Goal: Task Accomplishment & Management: Manage account settings

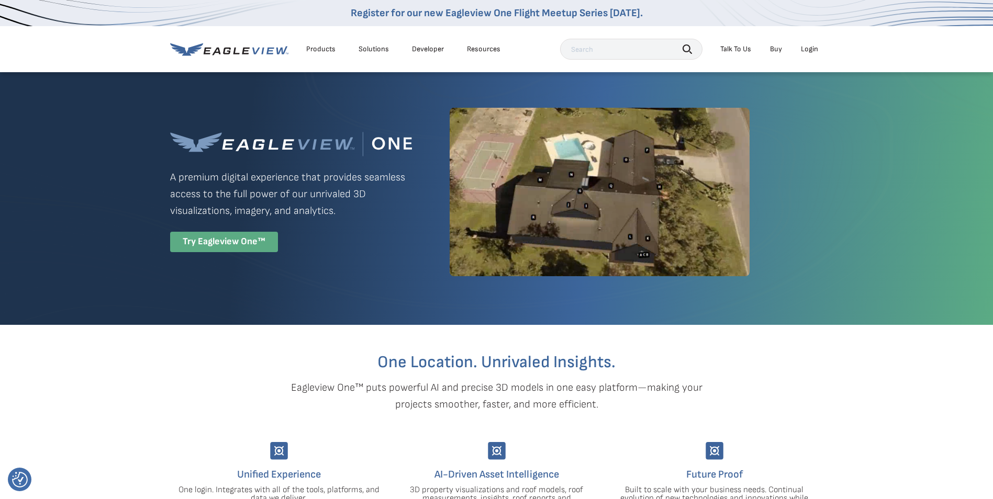
click at [246, 239] on div "Try Eagleview One™" at bounding box center [224, 242] width 108 height 20
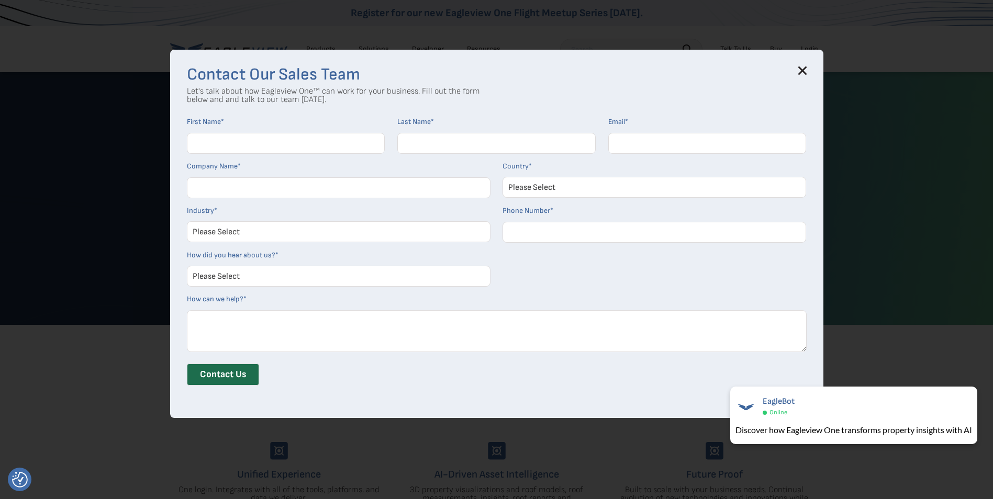
click at [805, 66] on icon at bounding box center [802, 70] width 8 height 8
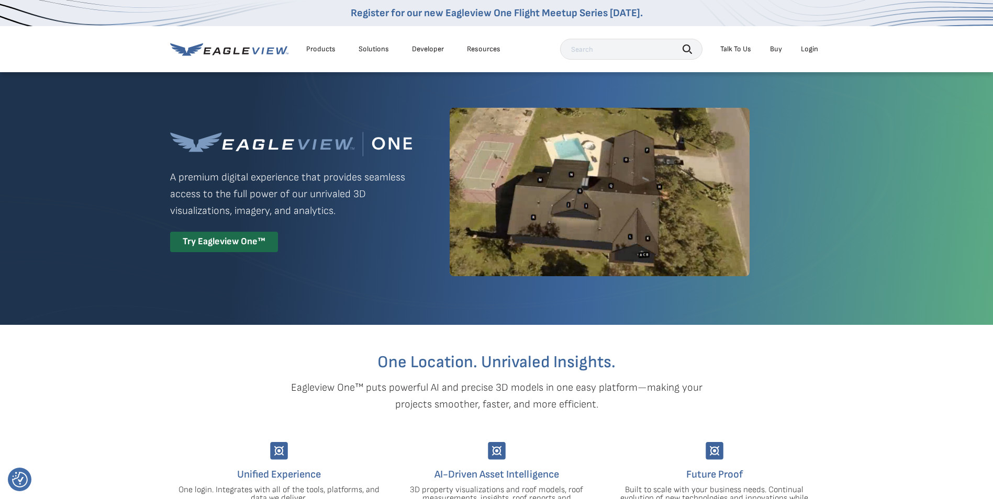
click at [806, 50] on div "Login" at bounding box center [809, 49] width 17 height 9
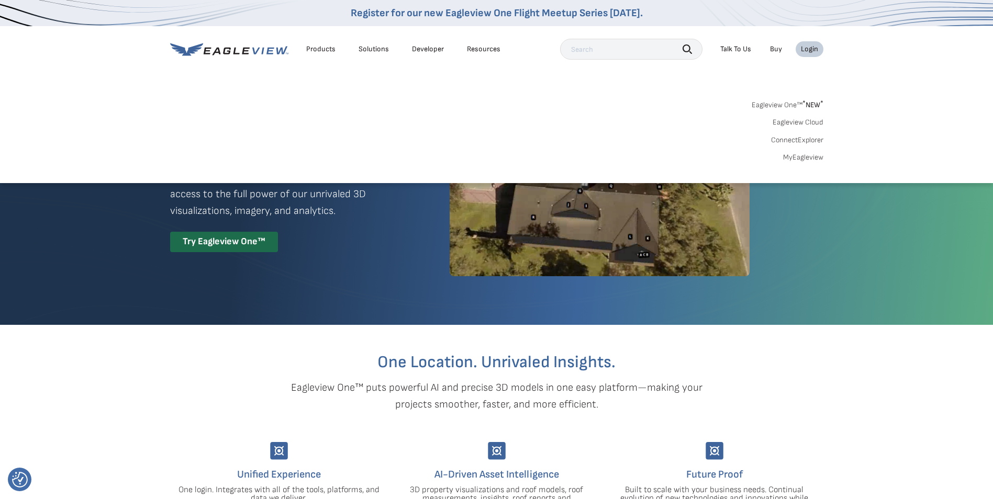
click at [803, 155] on link "MyEagleview" at bounding box center [803, 157] width 40 height 9
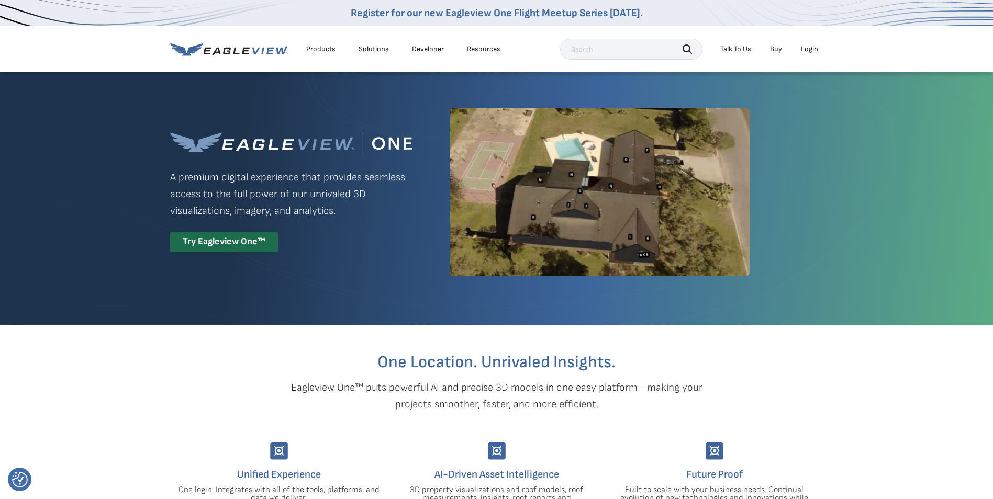
click at [810, 46] on div "Login" at bounding box center [809, 49] width 17 height 9
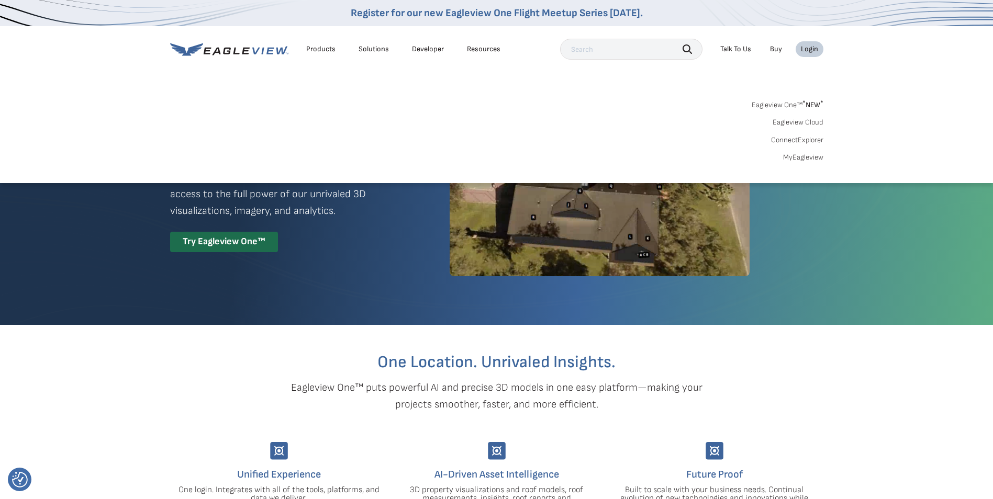
click at [802, 156] on link "MyEagleview" at bounding box center [803, 157] width 40 height 9
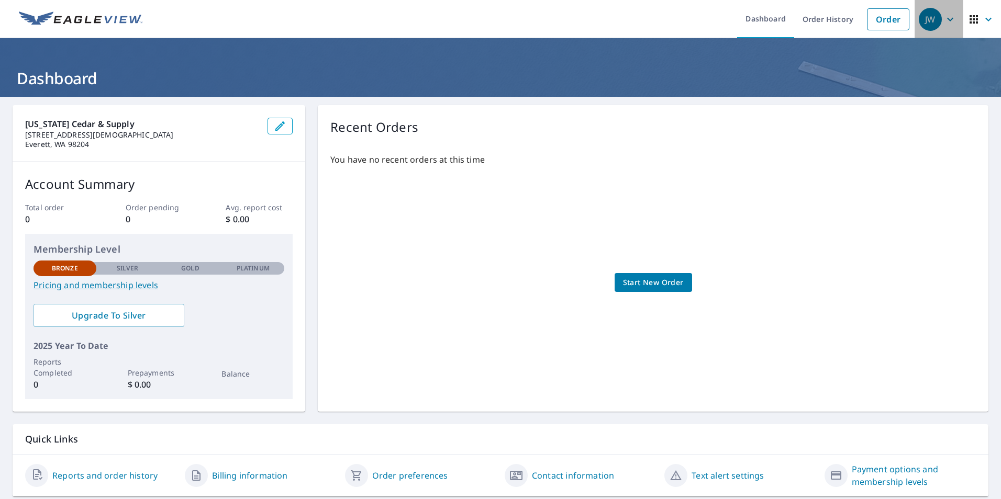
click at [944, 15] on icon "button" at bounding box center [950, 19] width 13 height 13
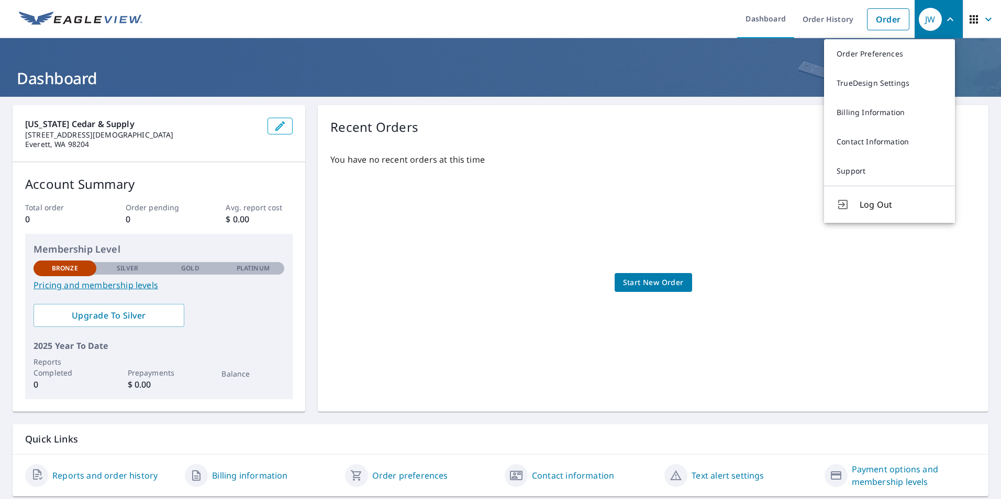
click at [751, 87] on h1 "Dashboard" at bounding box center [501, 78] width 976 height 21
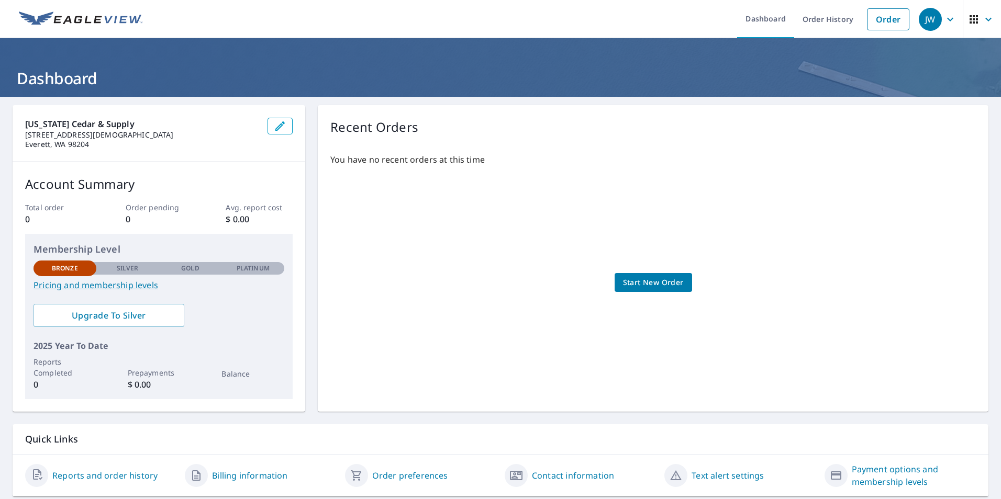
click at [946, 16] on icon "button" at bounding box center [950, 19] width 13 height 13
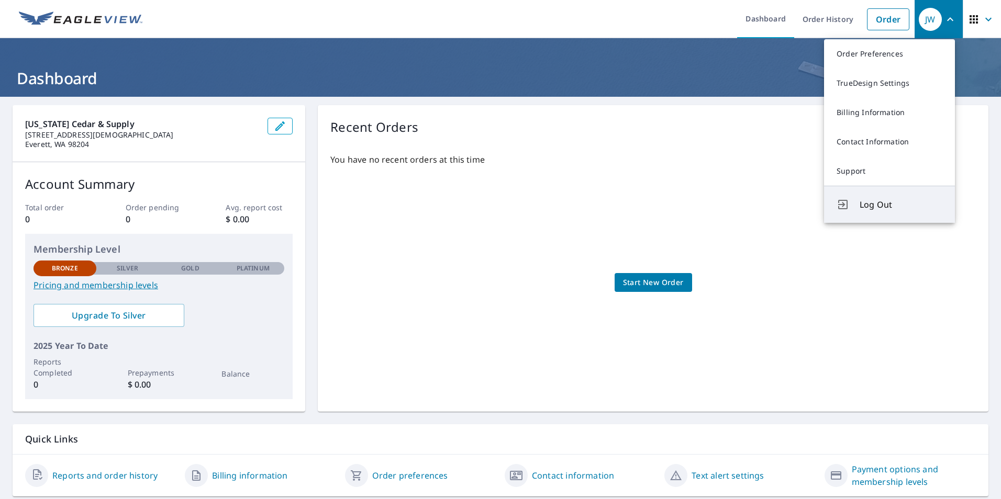
click at [879, 208] on span "Log Out" at bounding box center [901, 204] width 83 height 13
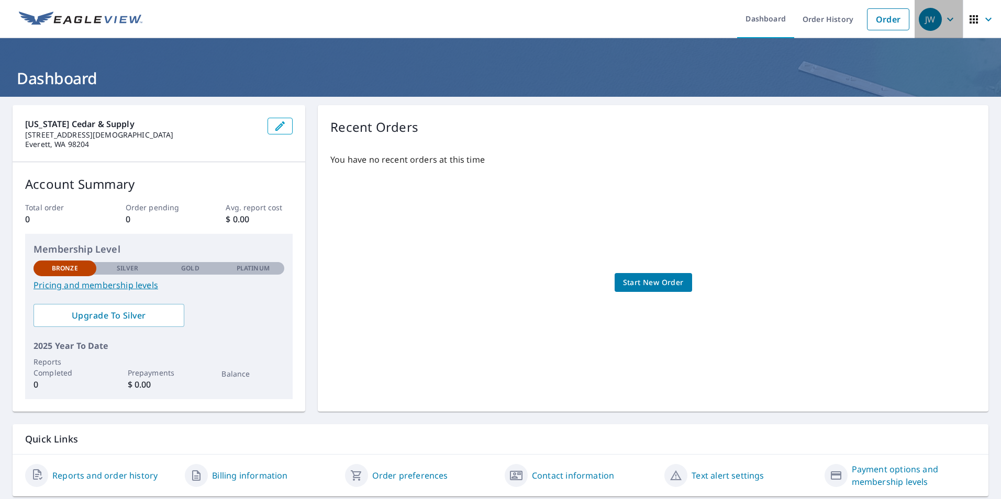
click at [944, 17] on icon "button" at bounding box center [950, 19] width 13 height 13
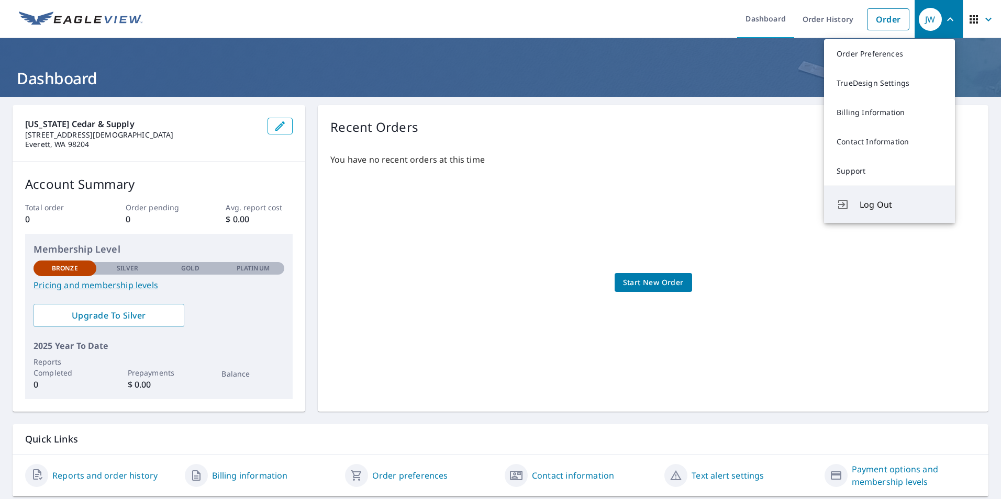
click at [861, 206] on span "Log Out" at bounding box center [901, 204] width 83 height 13
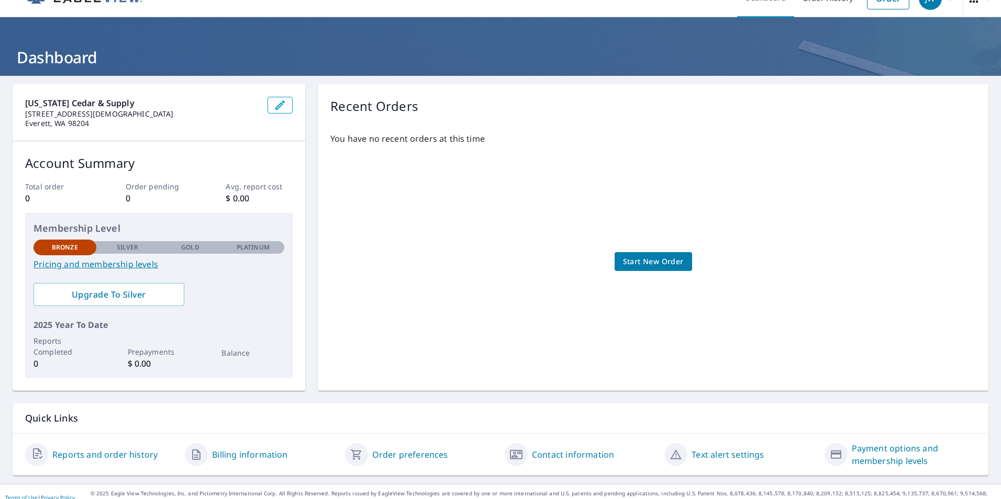
scroll to position [32, 0]
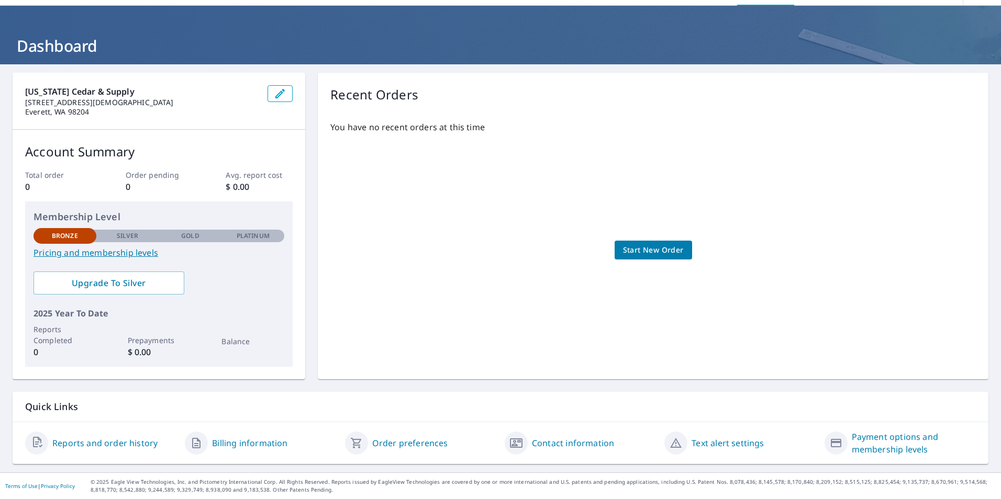
click at [400, 442] on link "Order preferences" at bounding box center [410, 443] width 76 height 13
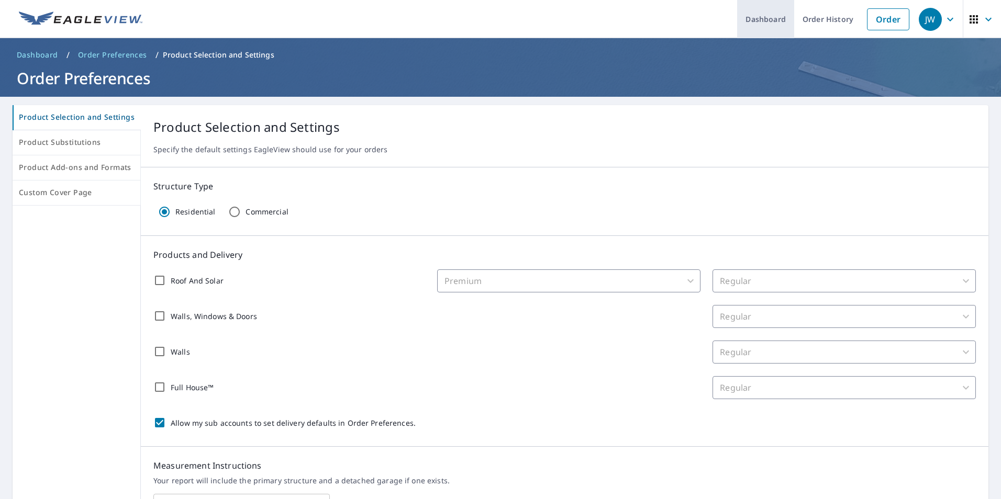
click at [760, 21] on link "Dashboard" at bounding box center [765, 19] width 57 height 38
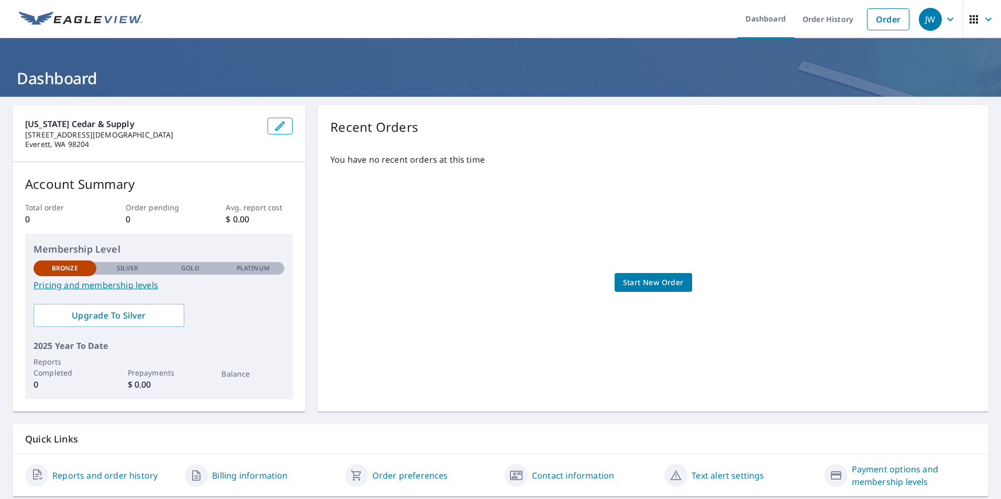
click at [968, 18] on icon "button" at bounding box center [974, 19] width 13 height 13
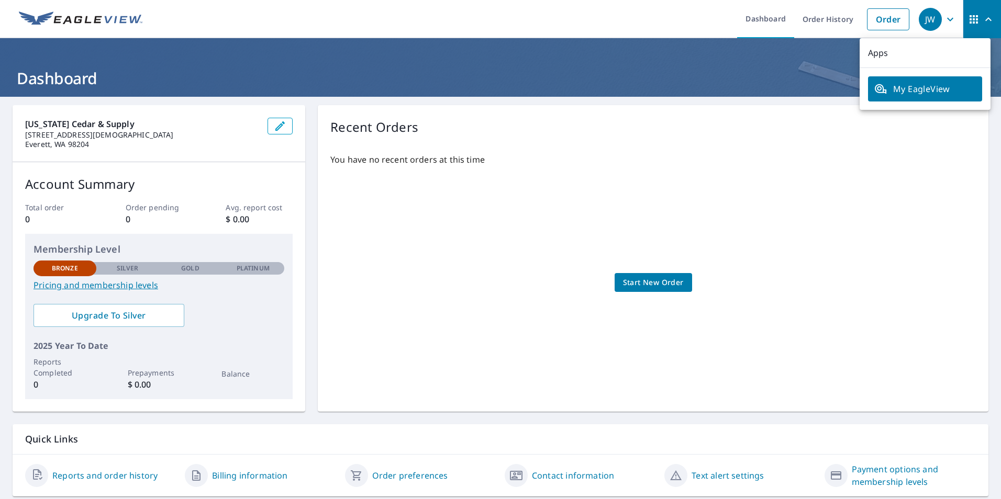
click at [764, 68] on h1 "Dashboard" at bounding box center [501, 78] width 976 height 21
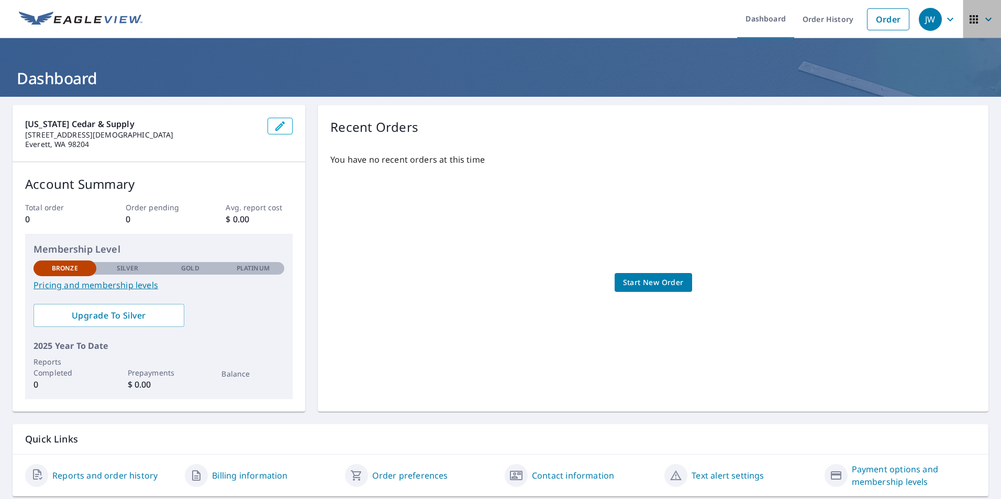
click at [982, 19] on icon "button" at bounding box center [988, 19] width 13 height 13
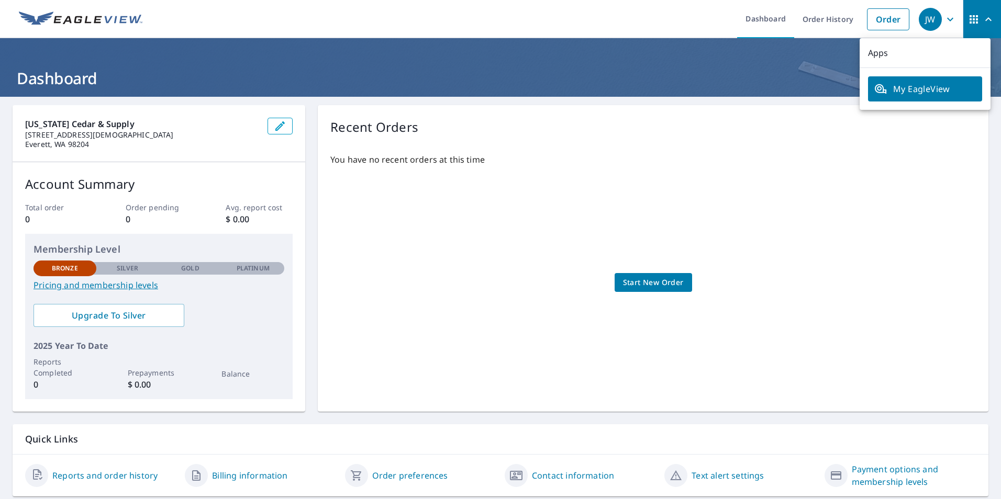
click at [805, 63] on header "Dashboard" at bounding box center [500, 67] width 1001 height 59
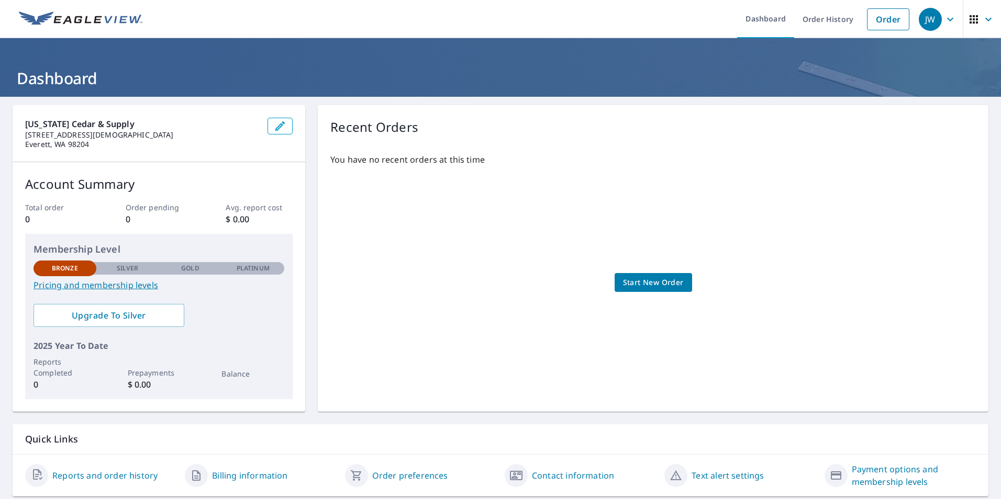
click at [920, 18] on div "JW" at bounding box center [930, 19] width 23 height 23
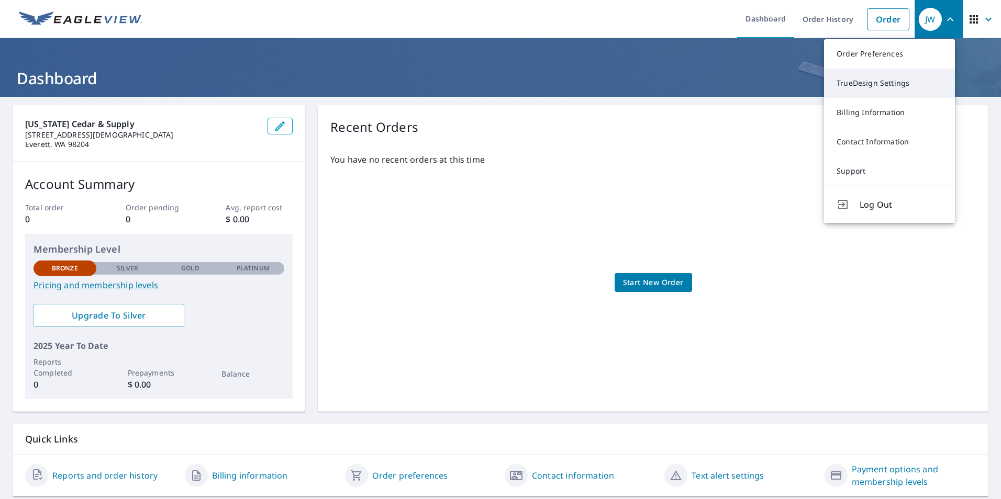
click at [859, 83] on link "TrueDesign Settings" at bounding box center [889, 83] width 131 height 29
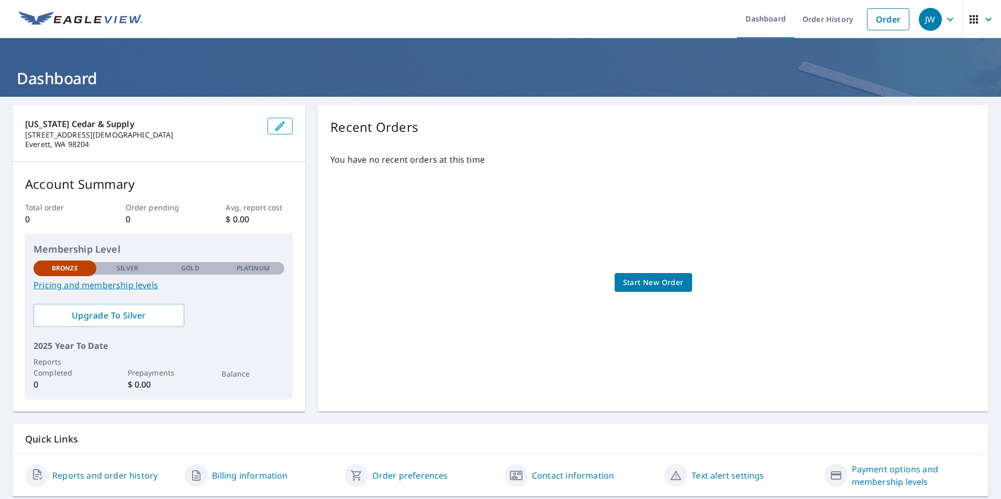
click at [968, 18] on icon "button" at bounding box center [974, 19] width 13 height 13
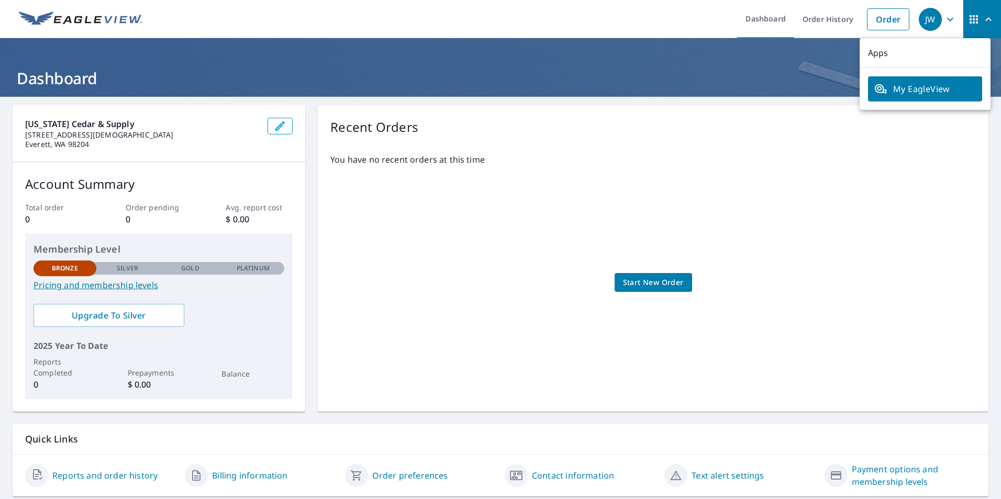
click at [788, 75] on h1 "Dashboard" at bounding box center [501, 78] width 976 height 21
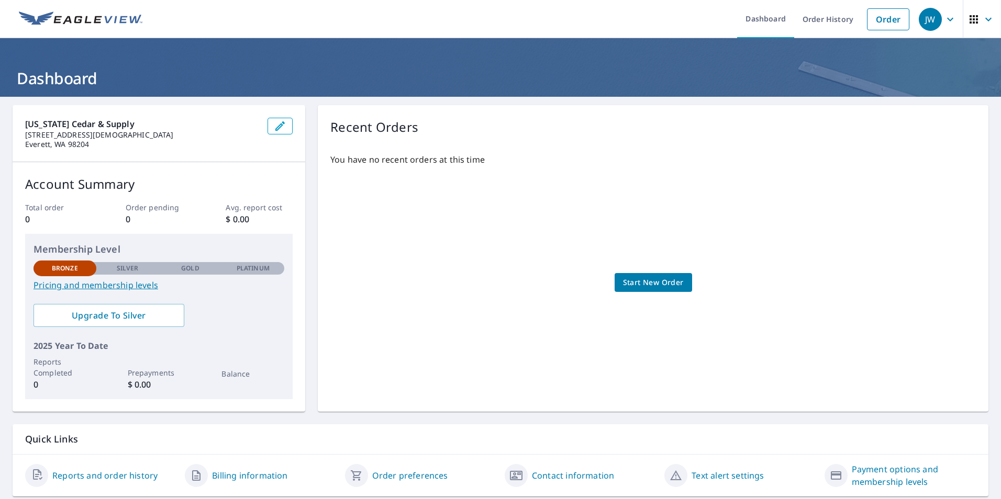
click at [971, 18] on icon "button" at bounding box center [974, 19] width 13 height 13
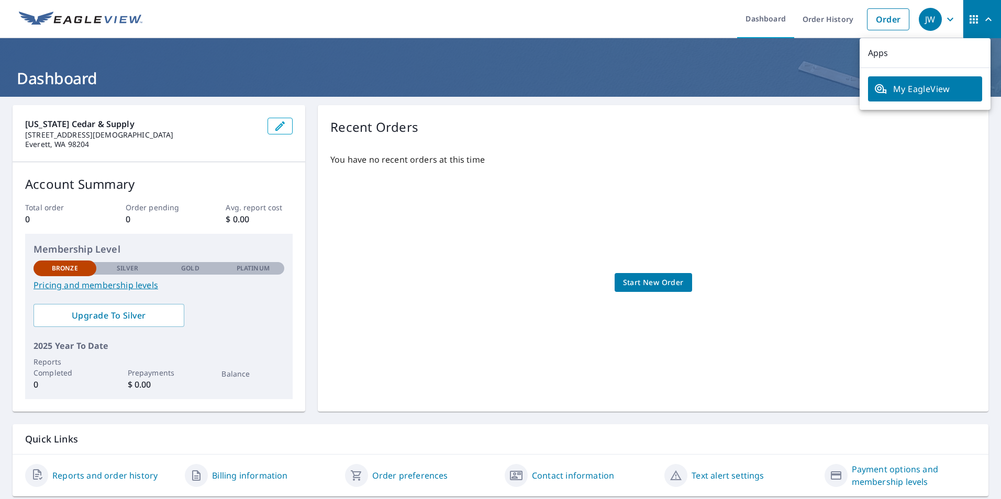
click at [814, 68] on h1 "Dashboard" at bounding box center [501, 78] width 976 height 21
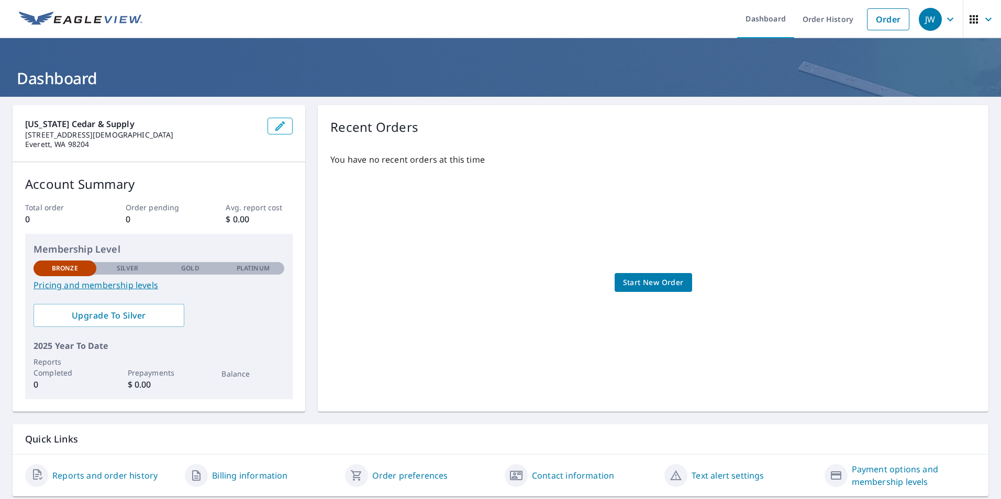
click at [972, 20] on span "button" at bounding box center [982, 19] width 29 height 25
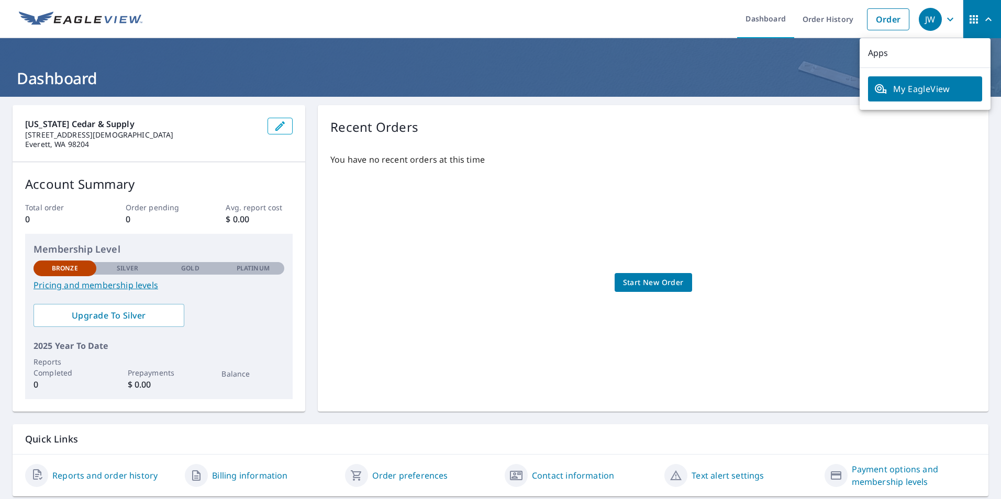
click at [925, 91] on span "My EagleView" at bounding box center [925, 89] width 102 height 13
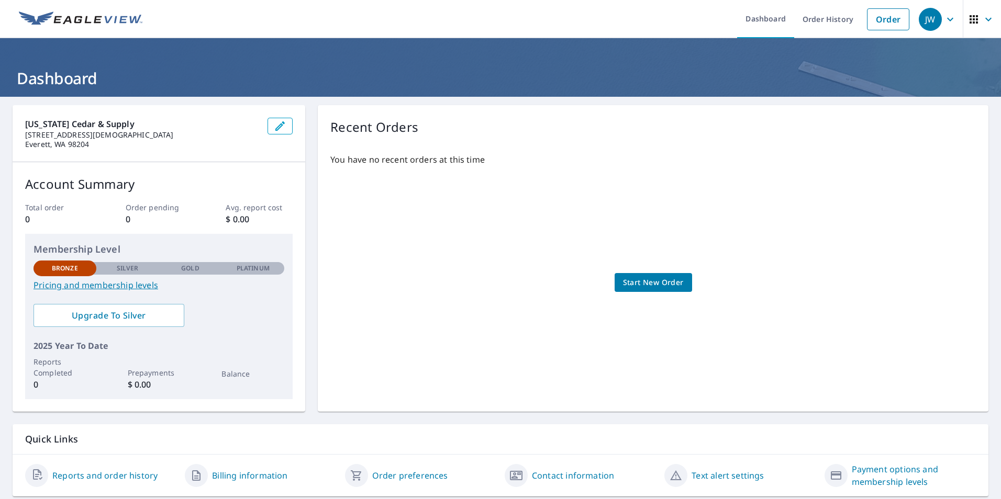
click at [945, 23] on icon "button" at bounding box center [950, 19] width 13 height 13
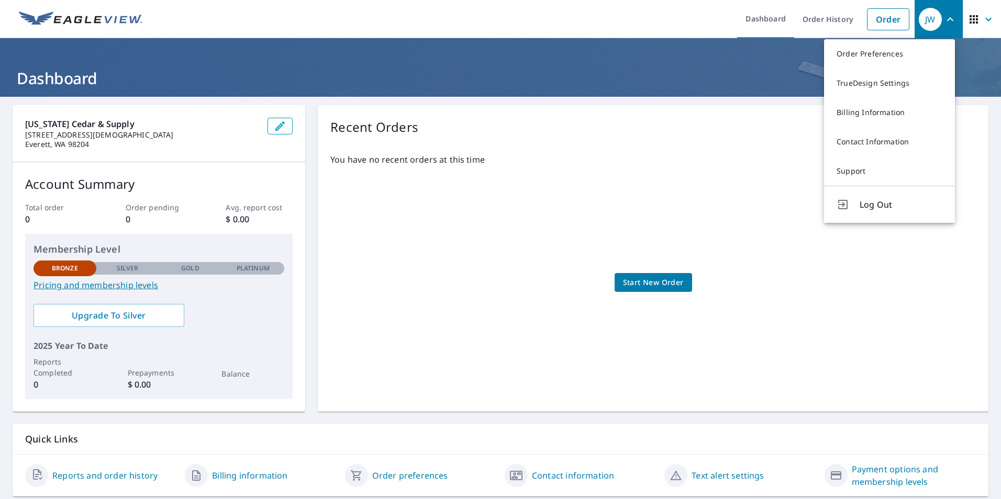
click at [761, 83] on h1 "Dashboard" at bounding box center [501, 78] width 976 height 21
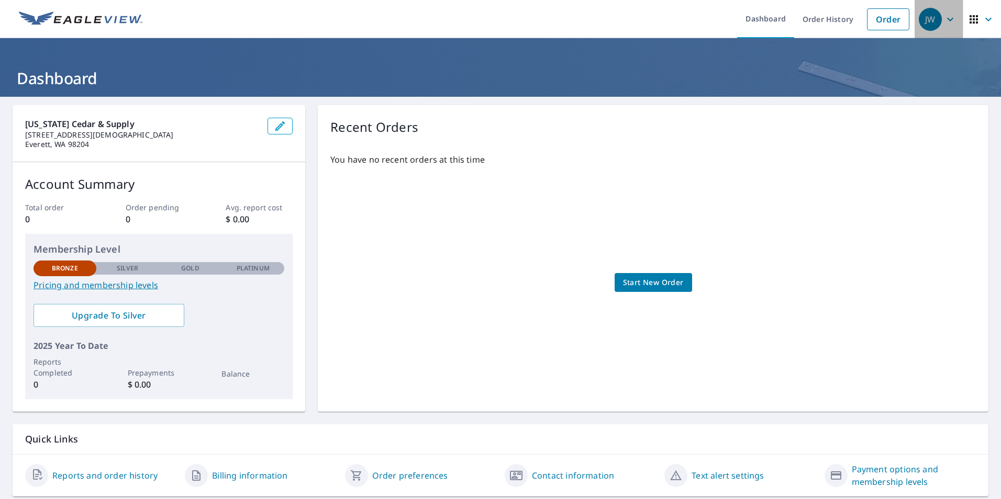
click at [944, 18] on icon "button" at bounding box center [950, 19] width 13 height 13
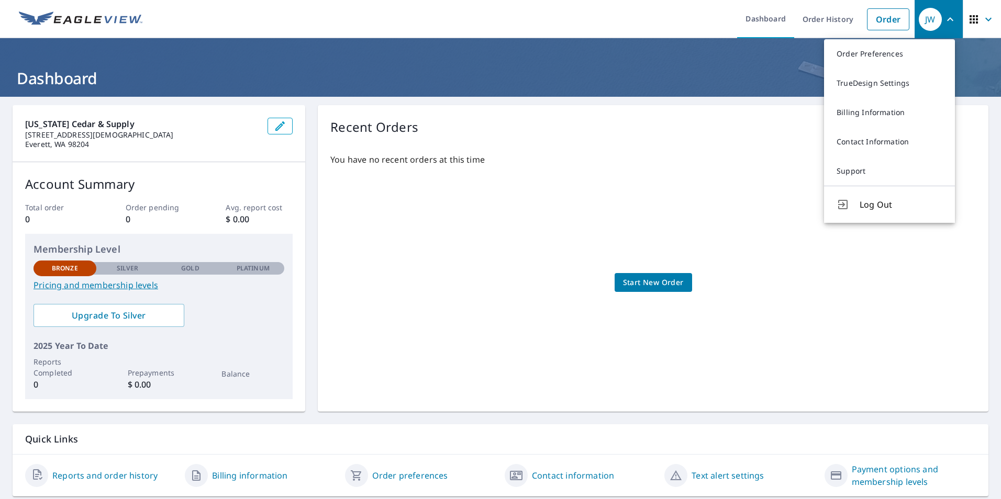
click at [753, 85] on h1 "Dashboard" at bounding box center [501, 78] width 976 height 21
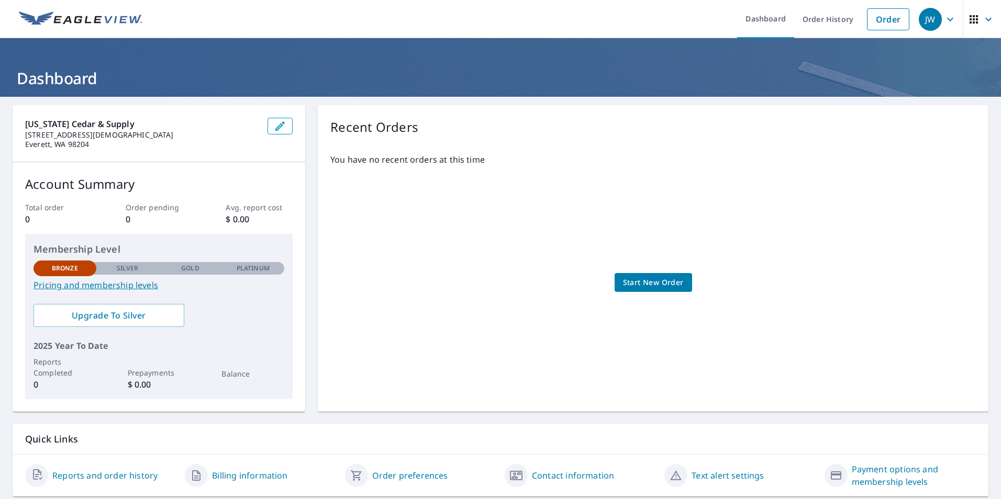
click at [944, 18] on icon "button" at bounding box center [950, 19] width 13 height 13
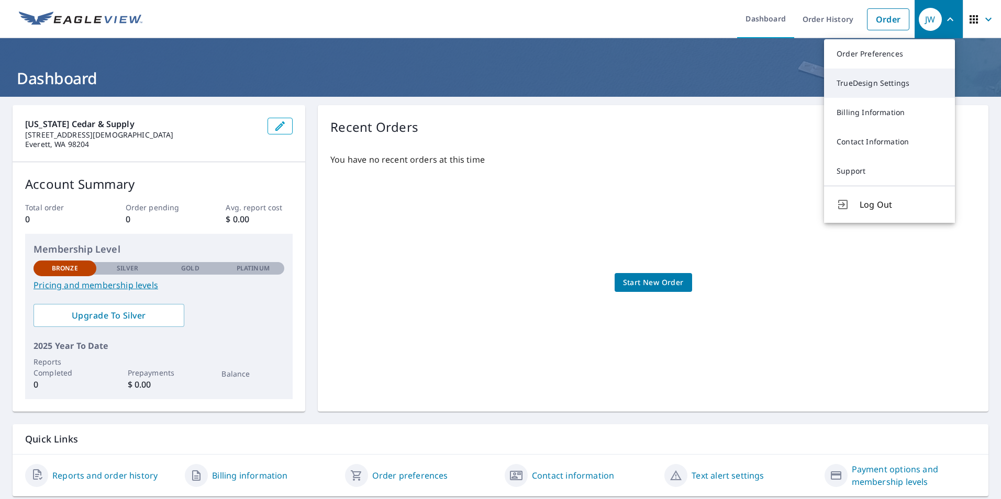
click at [864, 79] on link "TrueDesign Settings" at bounding box center [889, 83] width 131 height 29
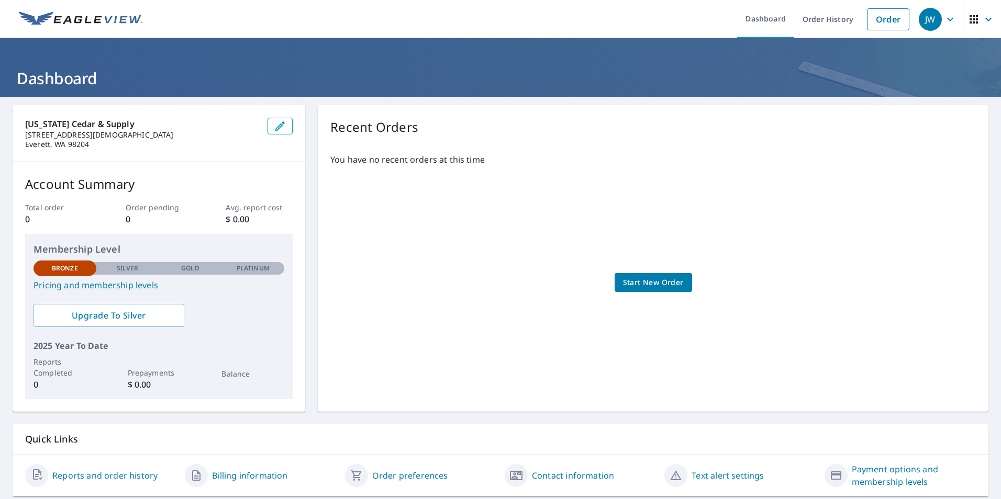
click at [935, 18] on span "JW" at bounding box center [939, 19] width 40 height 25
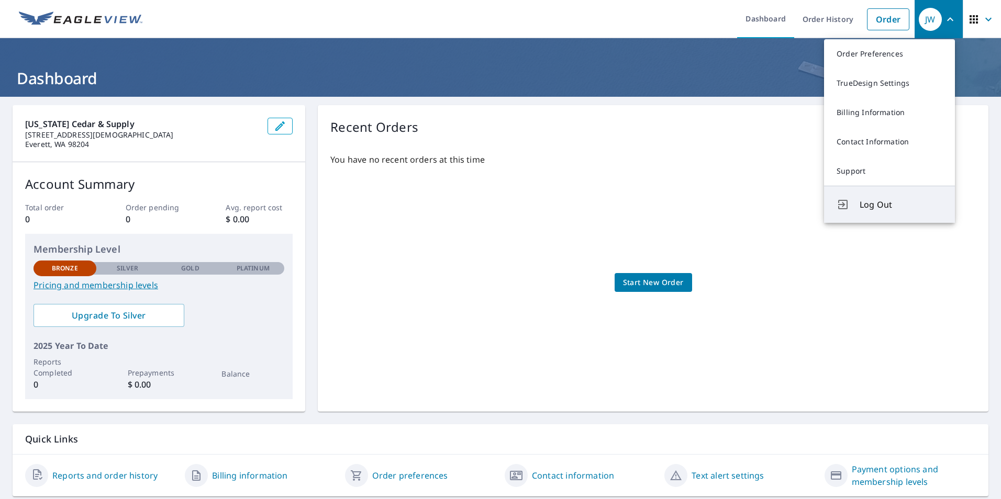
click at [864, 201] on span "Log Out" at bounding box center [901, 204] width 83 height 13
